Goal: Task Accomplishment & Management: Use online tool/utility

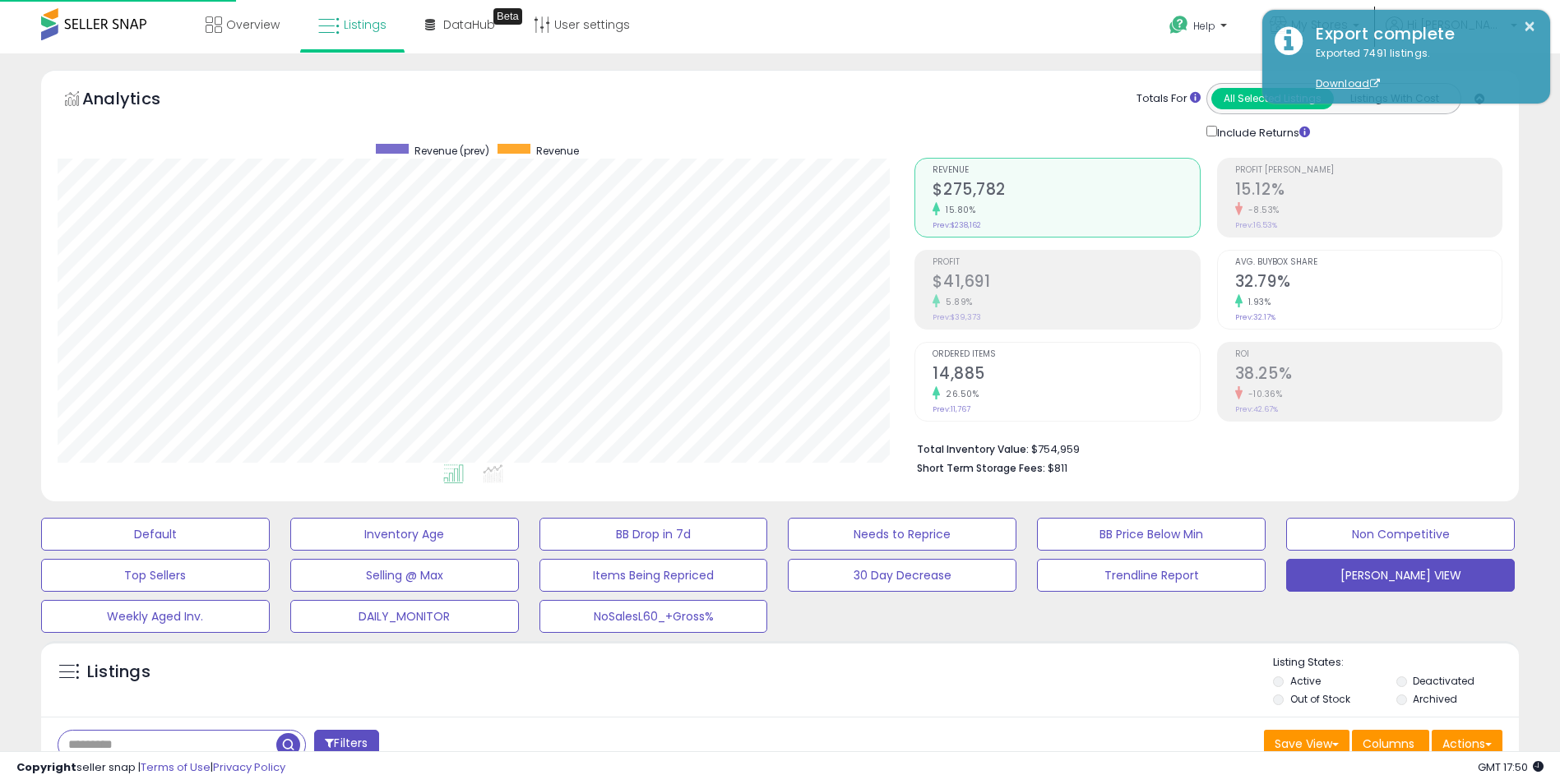
scroll to position [337, 858]
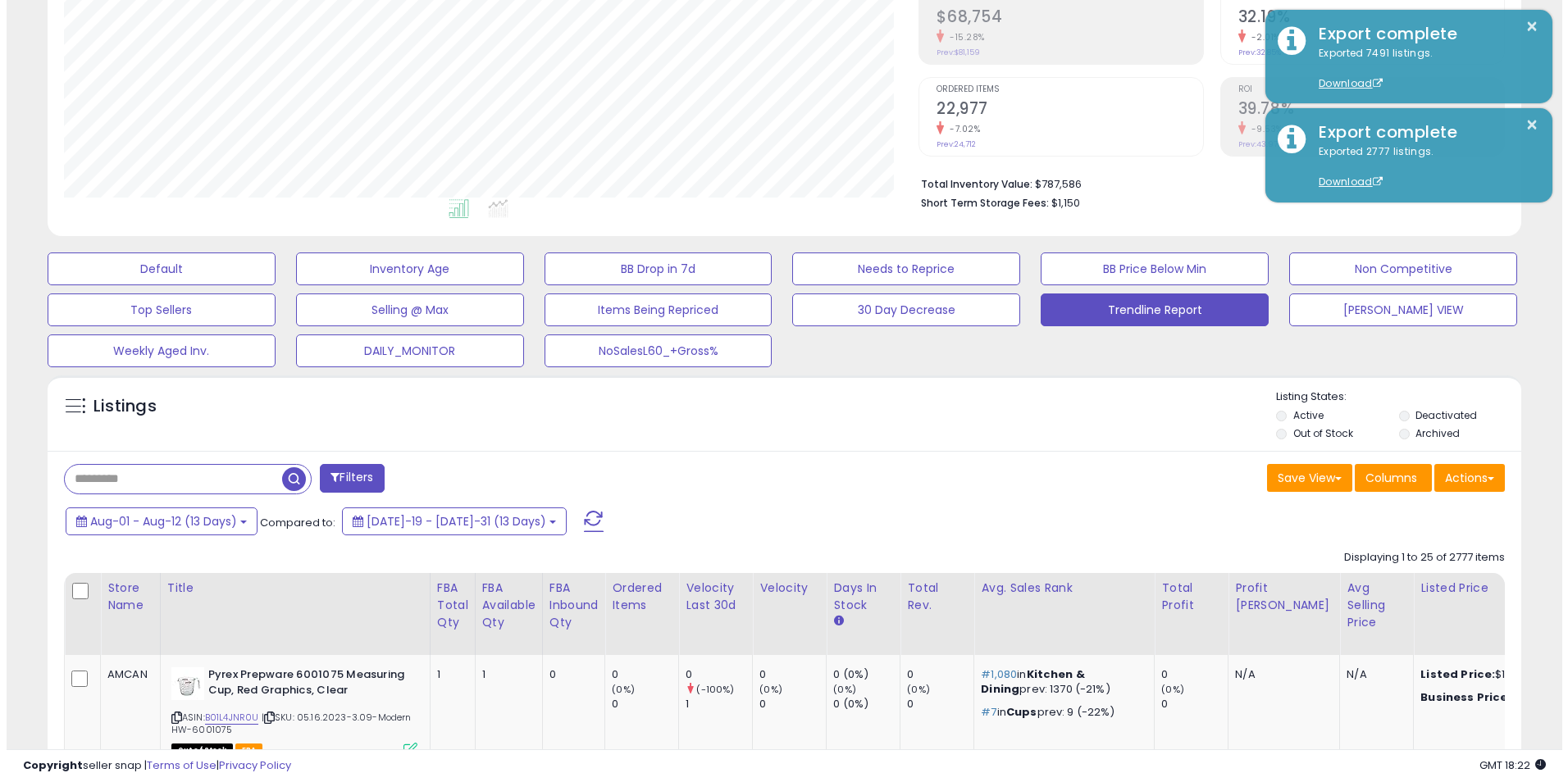
scroll to position [293, 0]
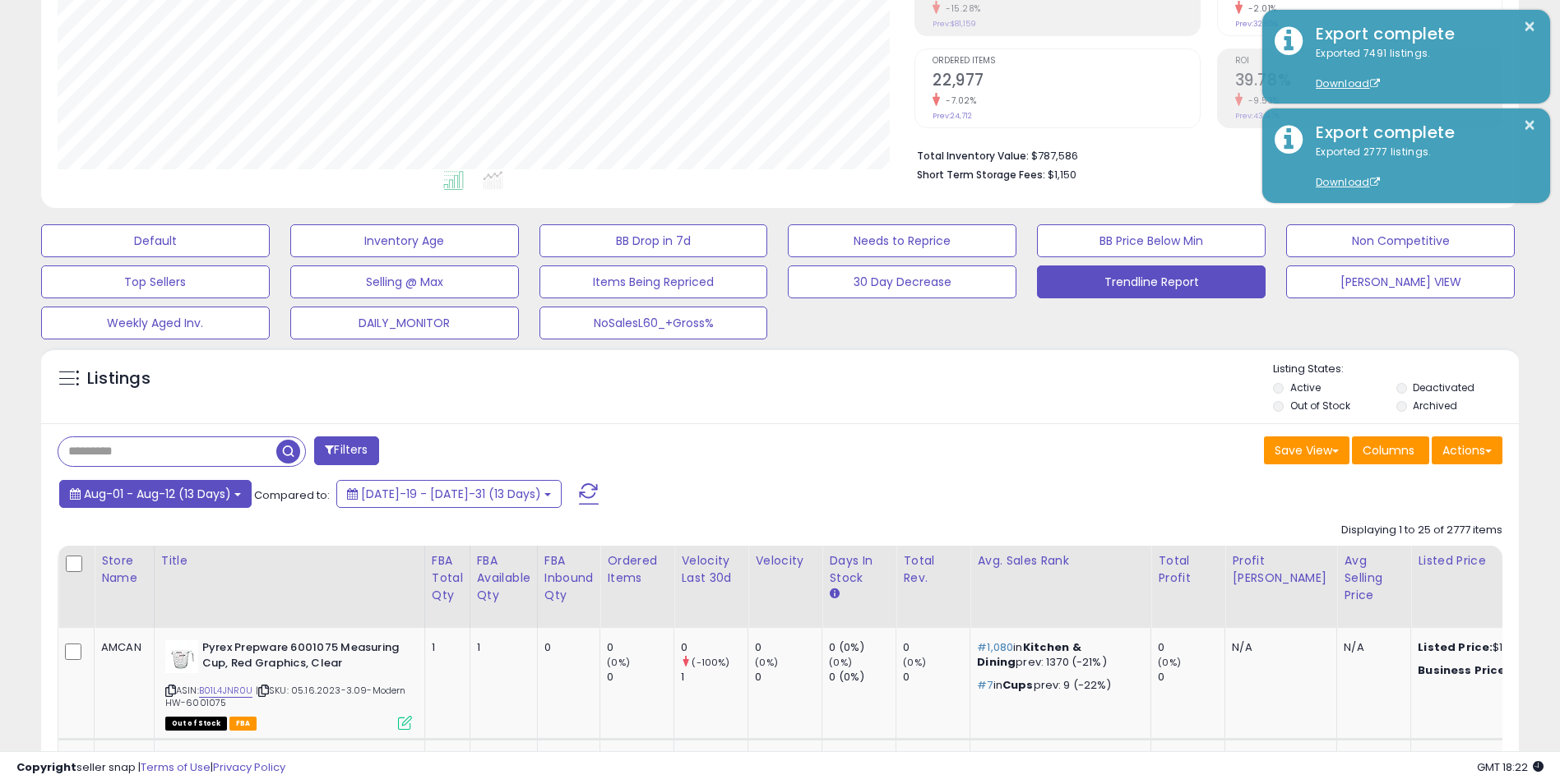
click at [167, 487] on span "Aug-01 - Aug-12 (13 Days)" at bounding box center [157, 494] width 147 height 16
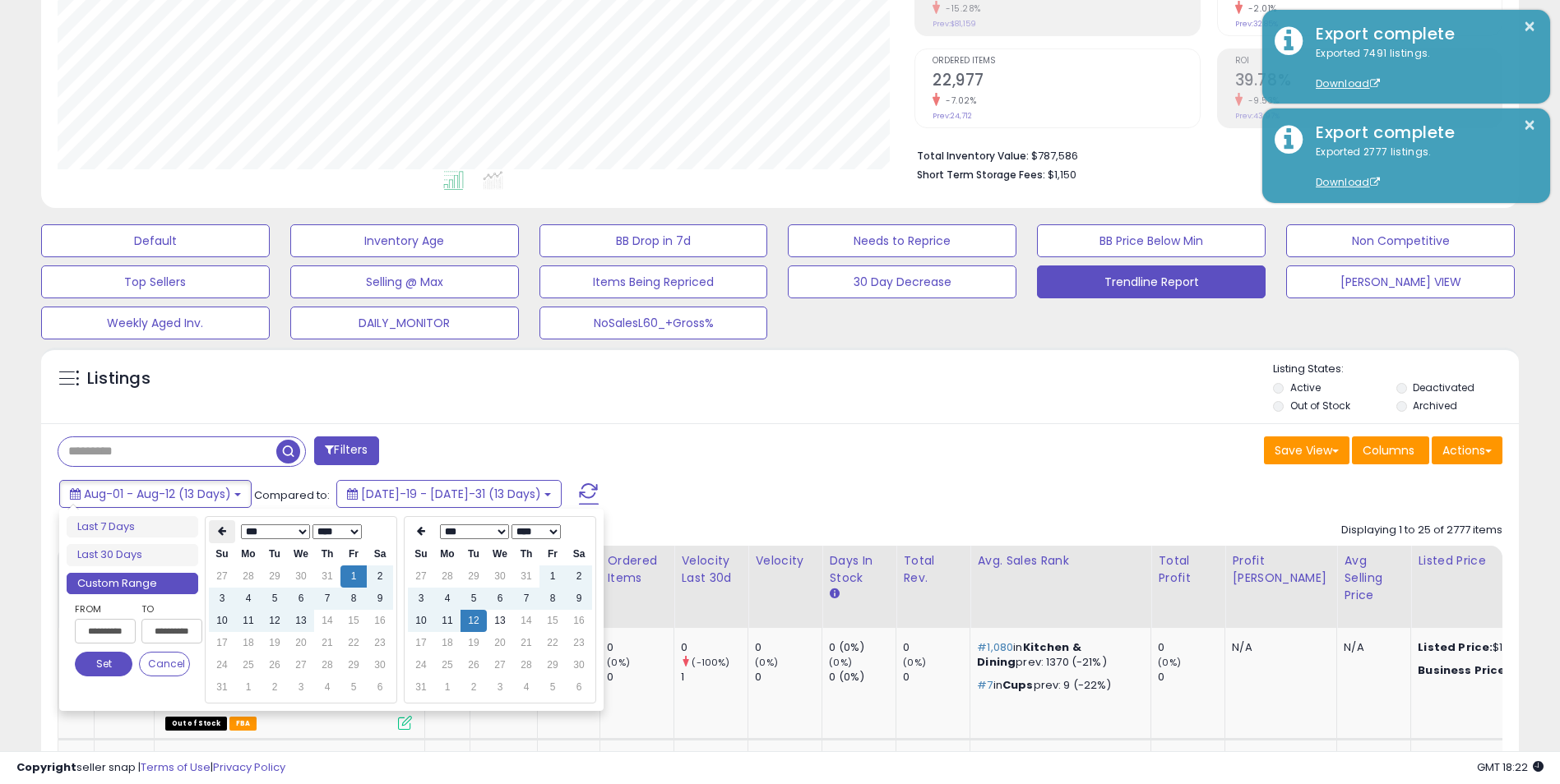
click at [219, 531] on icon at bounding box center [222, 530] width 9 height 9
click at [228, 534] on th at bounding box center [222, 532] width 26 height 23
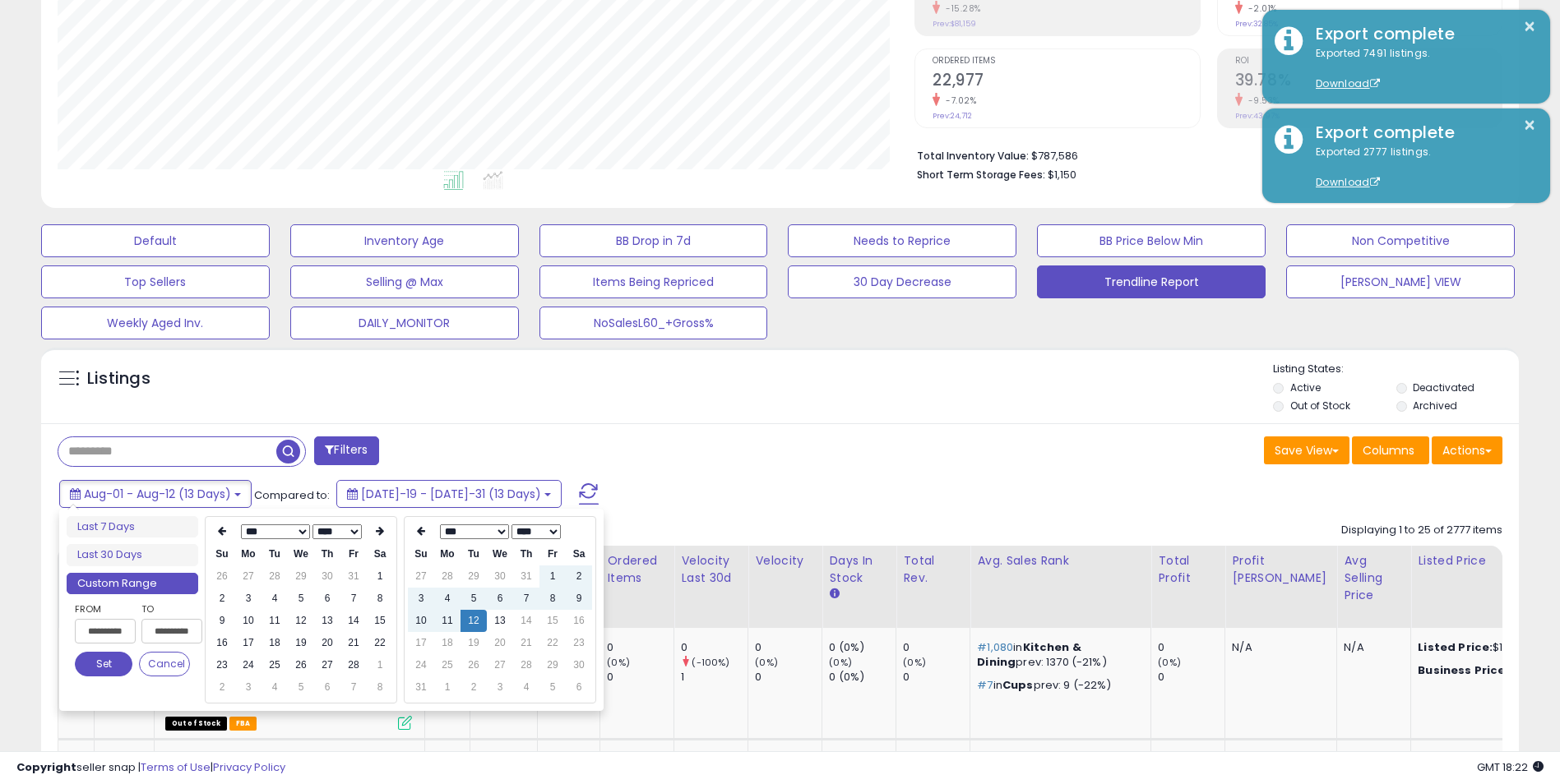
click at [228, 534] on th at bounding box center [222, 532] width 26 height 23
click at [300, 574] on td "1" at bounding box center [301, 577] width 26 height 22
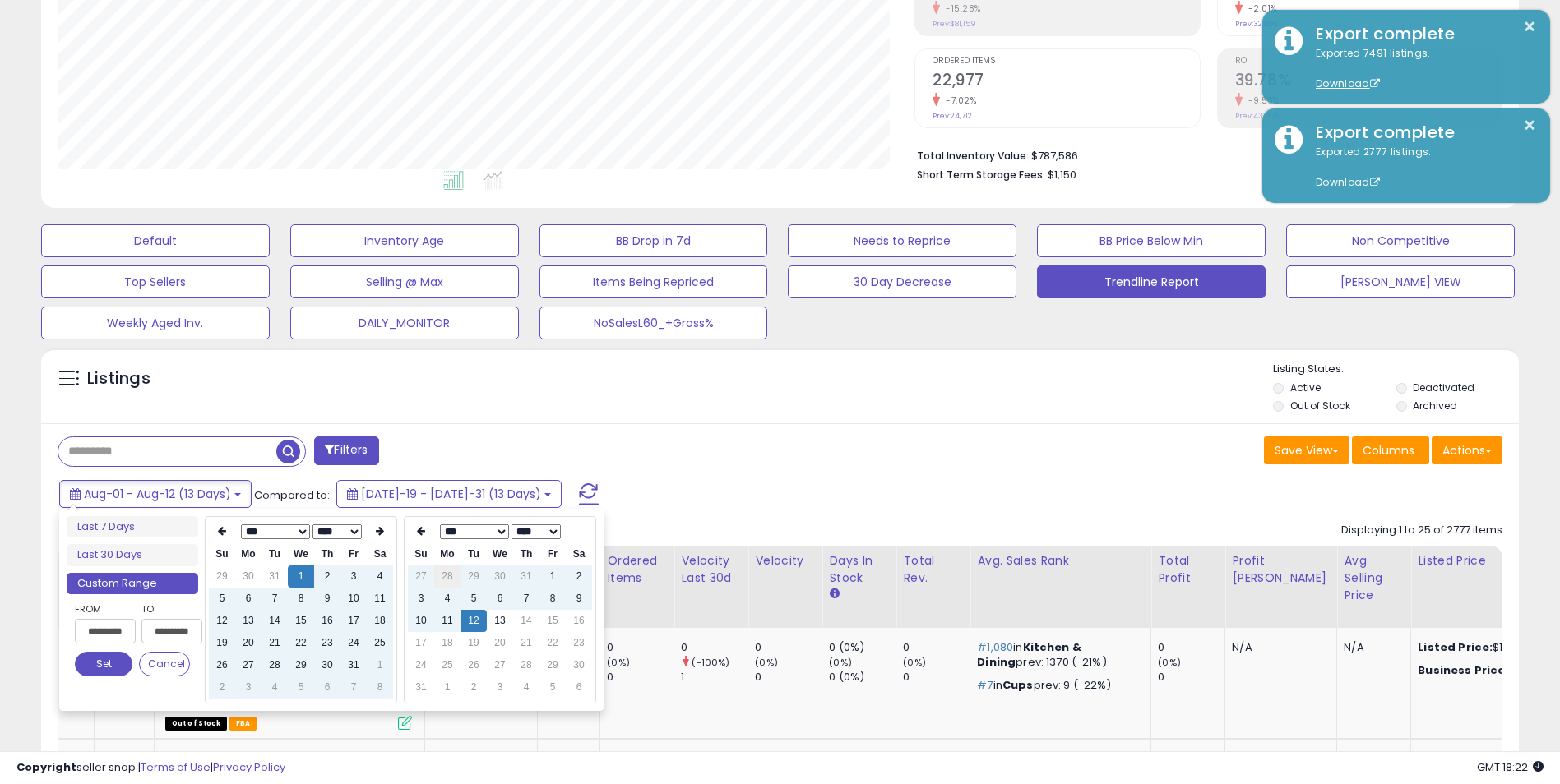
type input "**********"
click at [108, 667] on button "Set" at bounding box center [104, 664] width 58 height 25
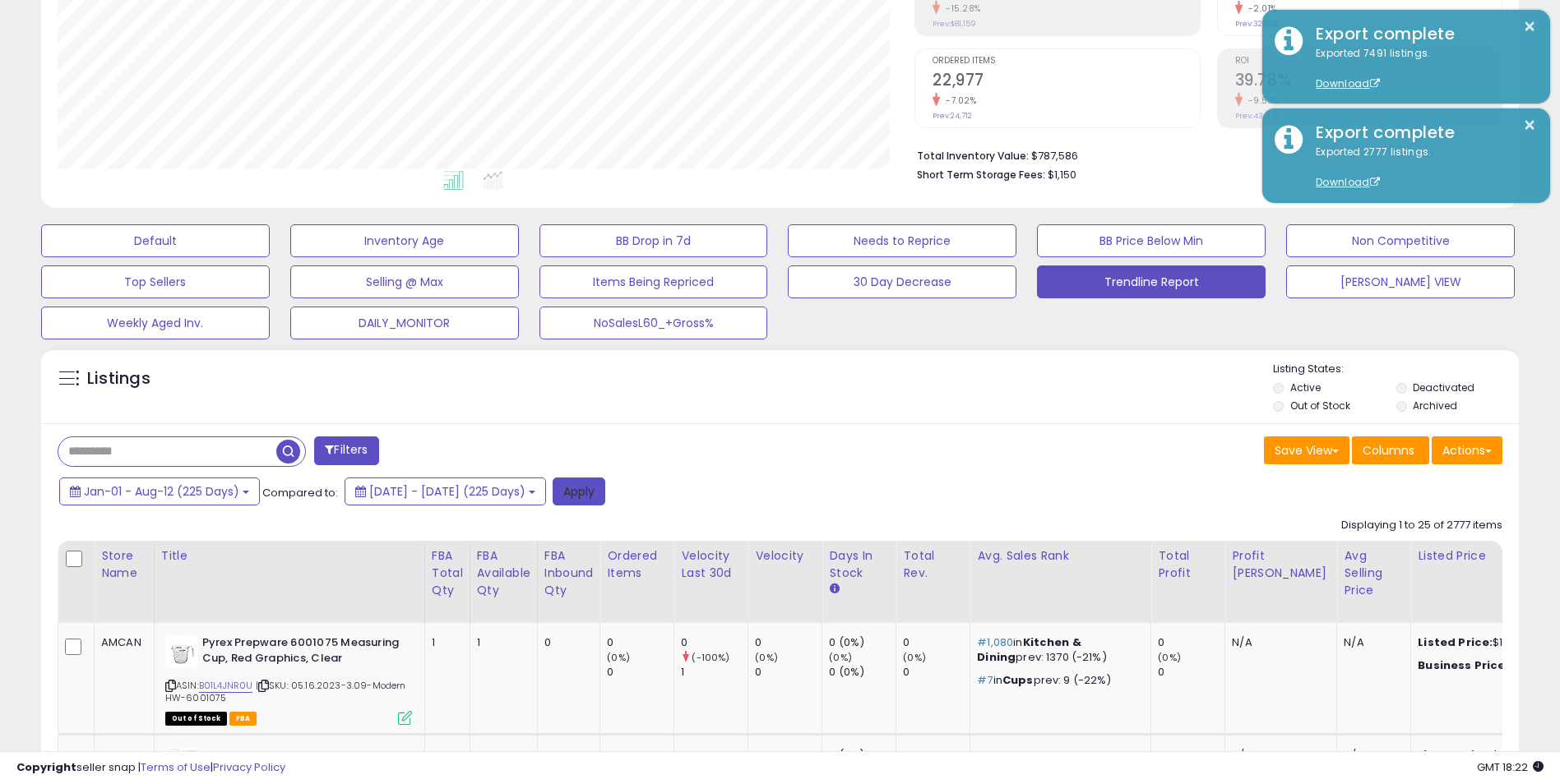
click at [606, 495] on button "Apply" at bounding box center [579, 491] width 53 height 28
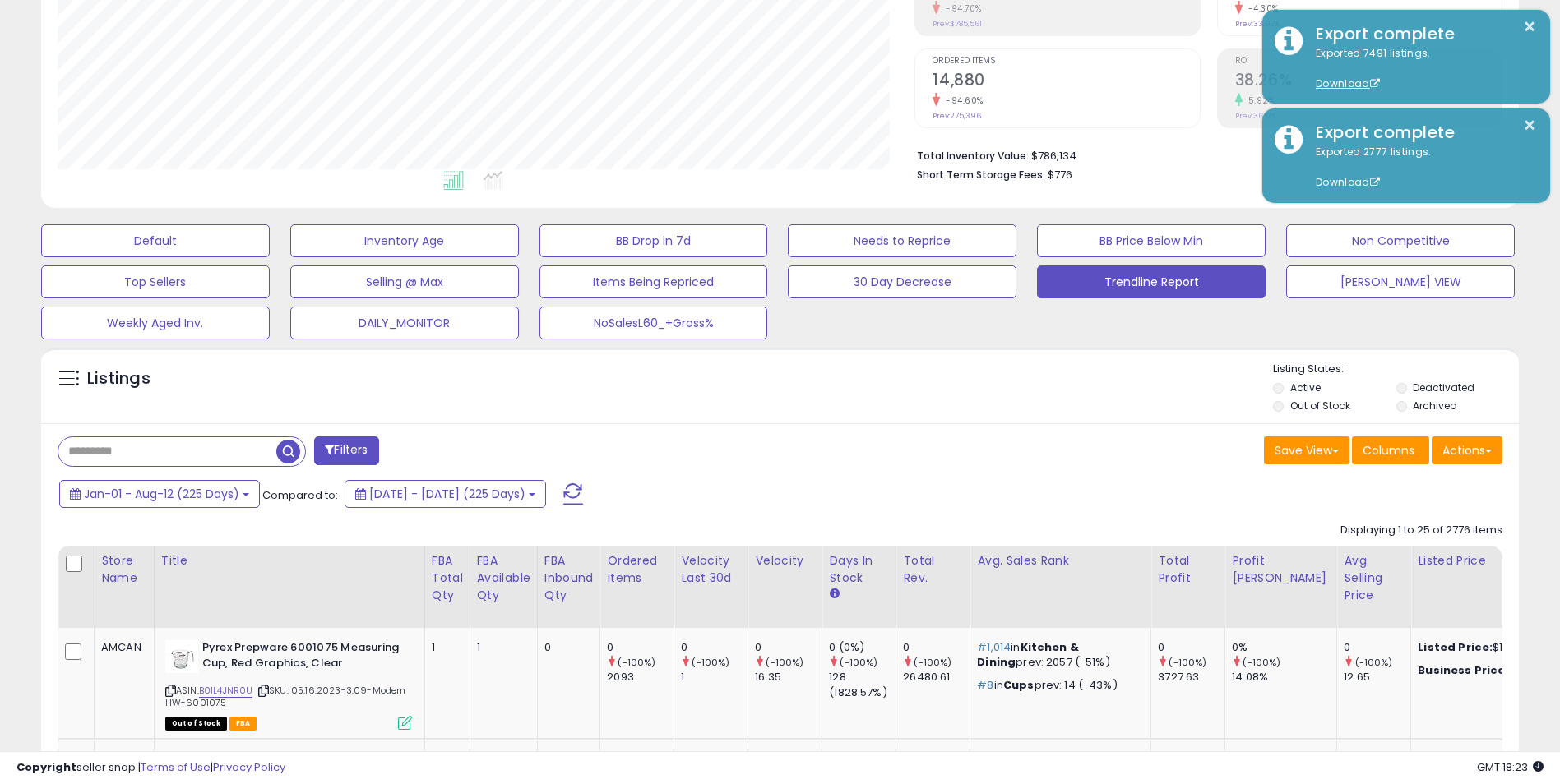
scroll to position [337, 858]
click at [1481, 451] on button "Actions" at bounding box center [1468, 451] width 71 height 28
click at [1400, 527] on link "Export Visible Columns" at bounding box center [1400, 527] width 180 height 26
